Goal: Check status: Check status

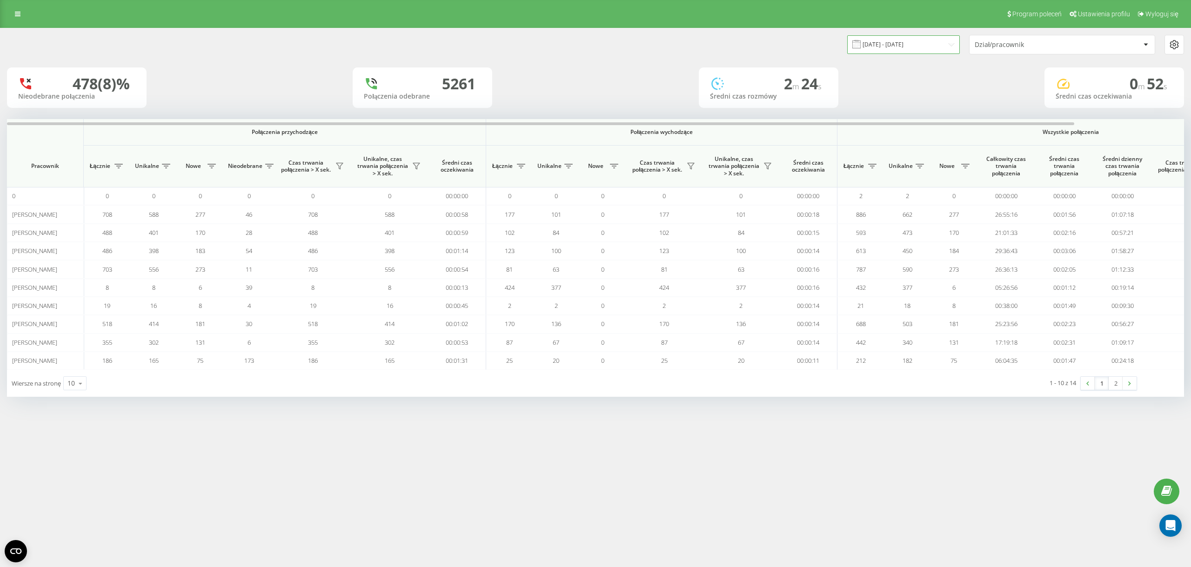
click at [936, 43] on input "[DATE] - [DATE]" at bounding box center [903, 44] width 113 height 18
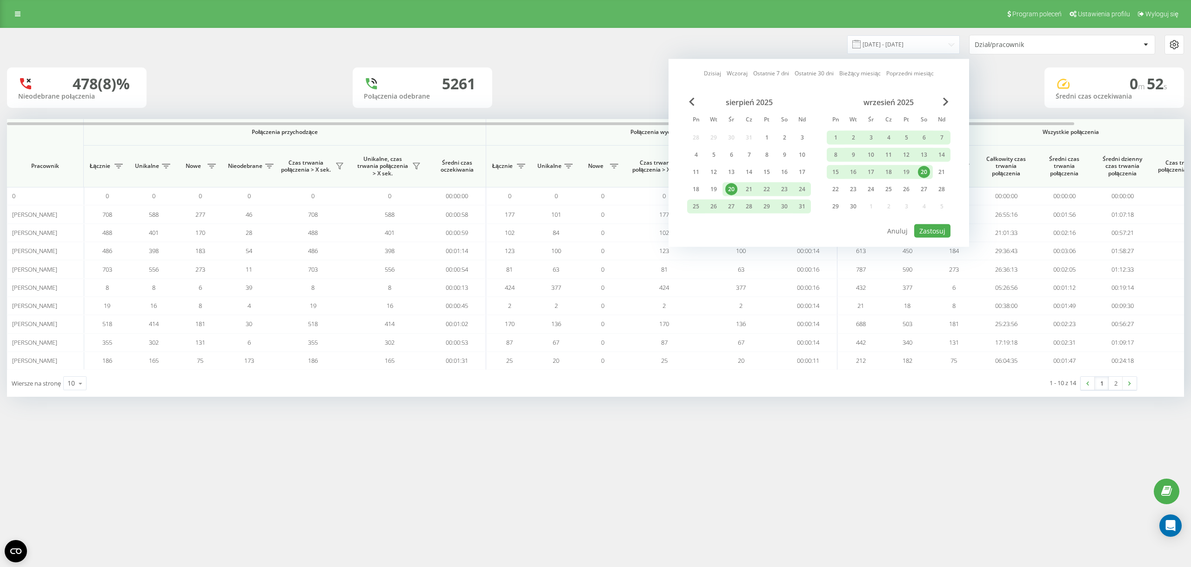
click at [926, 173] on div "20" at bounding box center [924, 172] width 12 height 12
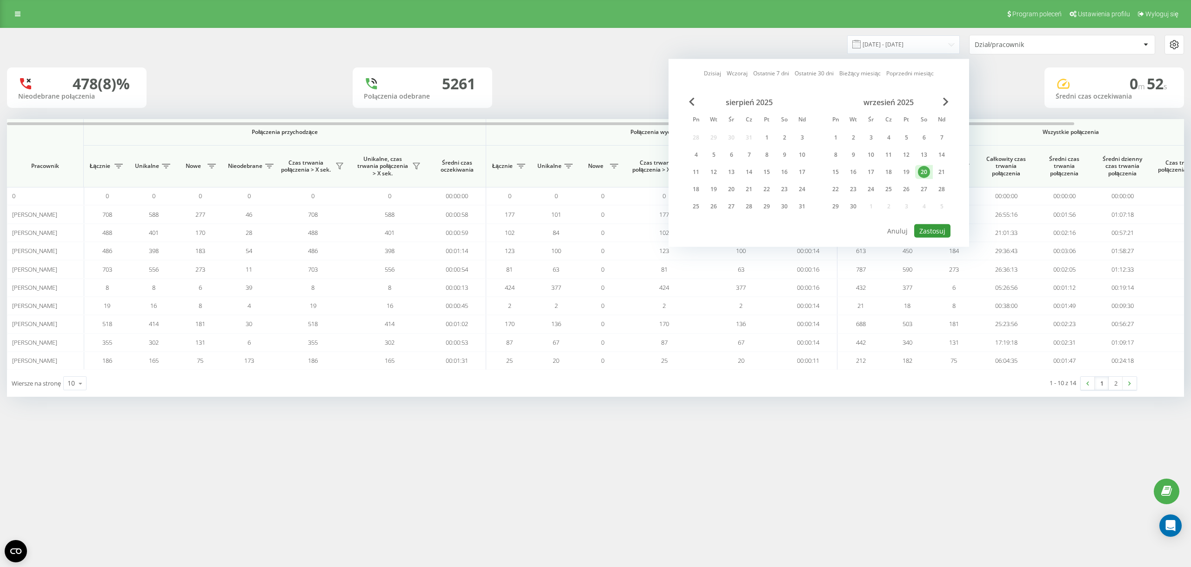
click at [942, 229] on button "Zastosuj" at bounding box center [932, 230] width 36 height 13
type input "20.09.2025 - 20.09.2025"
